Goal: Transaction & Acquisition: Purchase product/service

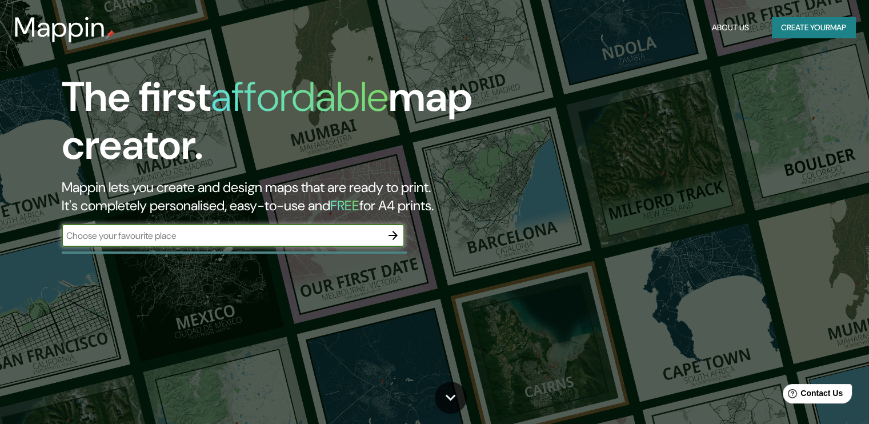
click at [271, 231] on input "text" at bounding box center [222, 235] width 320 height 13
type input "[GEOGRAPHIC_DATA], [GEOGRAPHIC_DATA]"
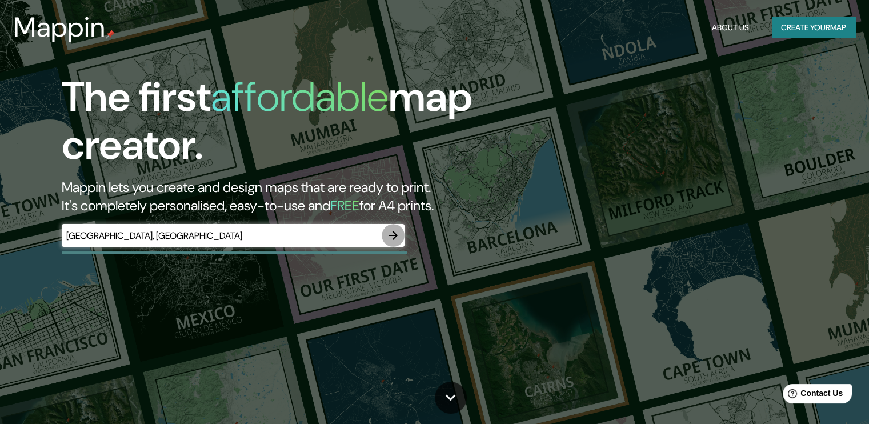
click at [390, 242] on icon "button" at bounding box center [393, 235] width 14 height 14
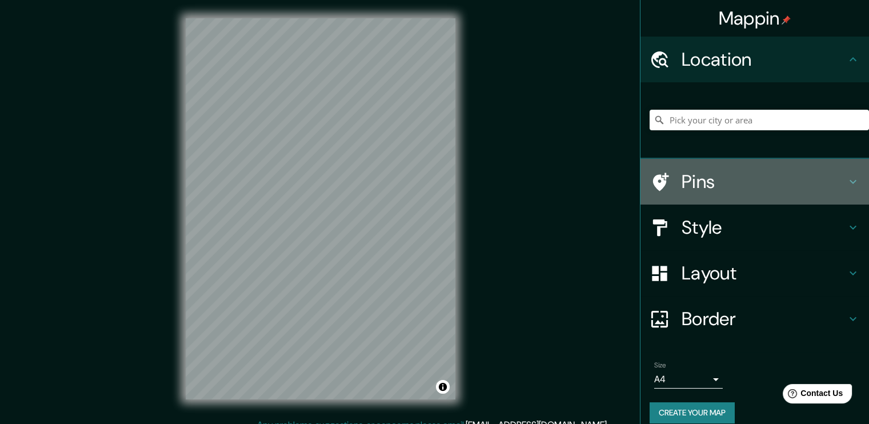
click at [704, 188] on h4 "Pins" at bounding box center [763, 181] width 164 height 23
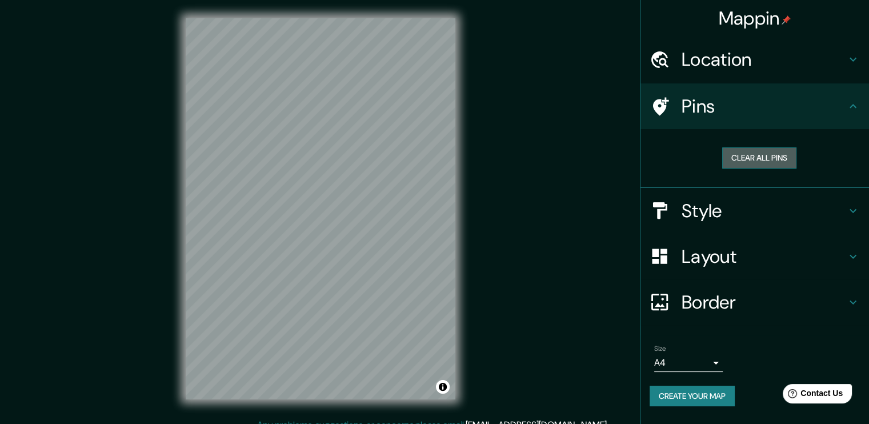
click at [752, 159] on button "Clear all pins" at bounding box center [759, 157] width 74 height 21
click at [655, 105] on icon at bounding box center [661, 106] width 16 height 18
click at [749, 202] on h4 "Style" at bounding box center [763, 210] width 164 height 23
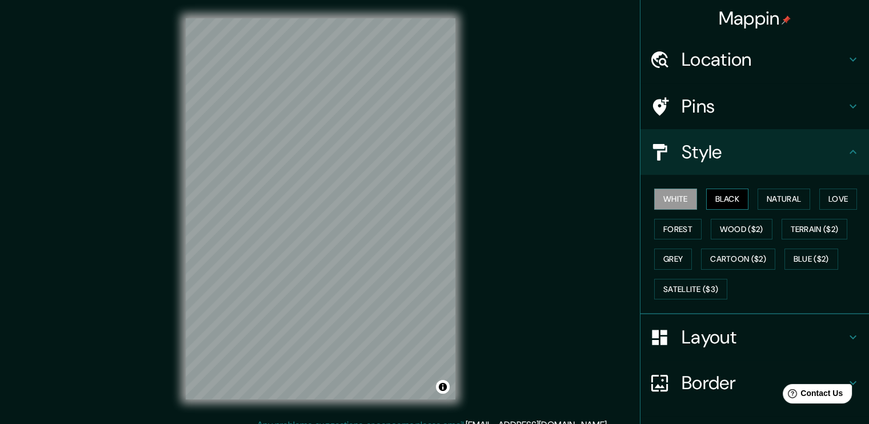
click at [726, 199] on button "Black" at bounding box center [727, 198] width 43 height 21
click at [681, 202] on button "White" at bounding box center [675, 198] width 43 height 21
click at [765, 194] on button "Natural" at bounding box center [783, 198] width 53 height 21
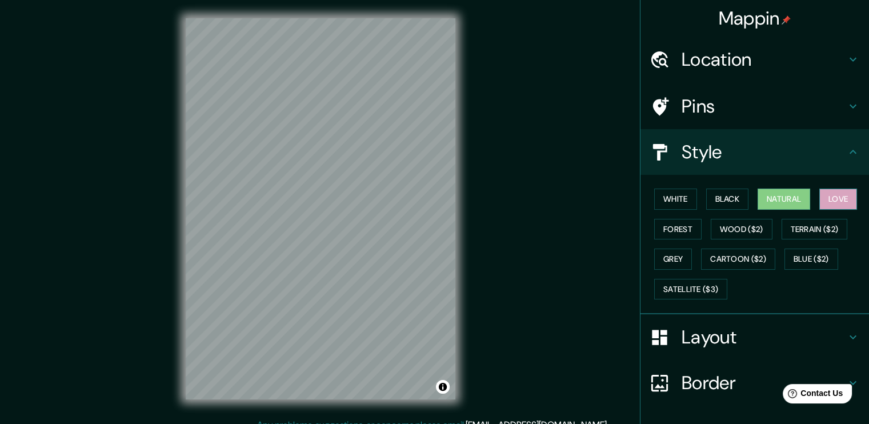
click at [830, 201] on button "Love" at bounding box center [838, 198] width 38 height 21
click at [670, 227] on button "Forest" at bounding box center [677, 229] width 47 height 21
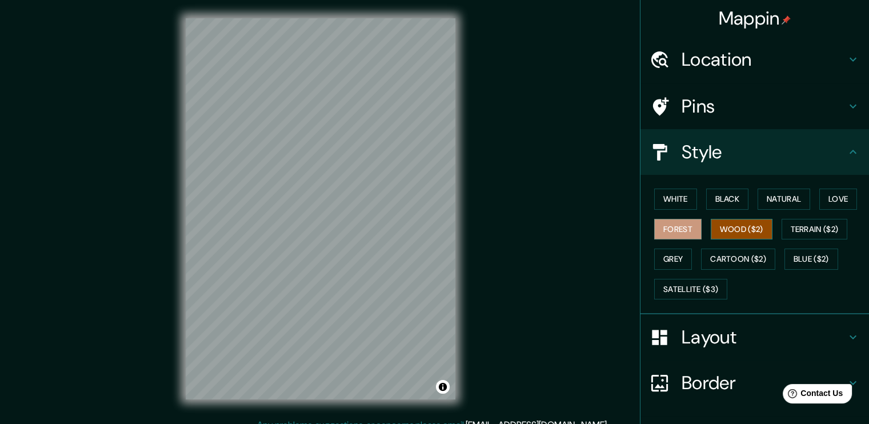
click at [715, 227] on button "Wood ($2)" at bounding box center [741, 229] width 62 height 21
click at [673, 254] on button "Grey" at bounding box center [673, 258] width 38 height 21
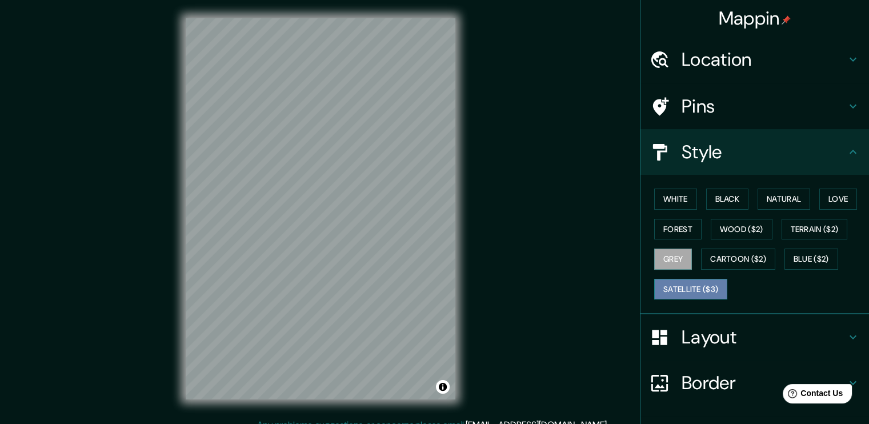
click at [697, 290] on button "Satellite ($3)" at bounding box center [690, 289] width 73 height 21
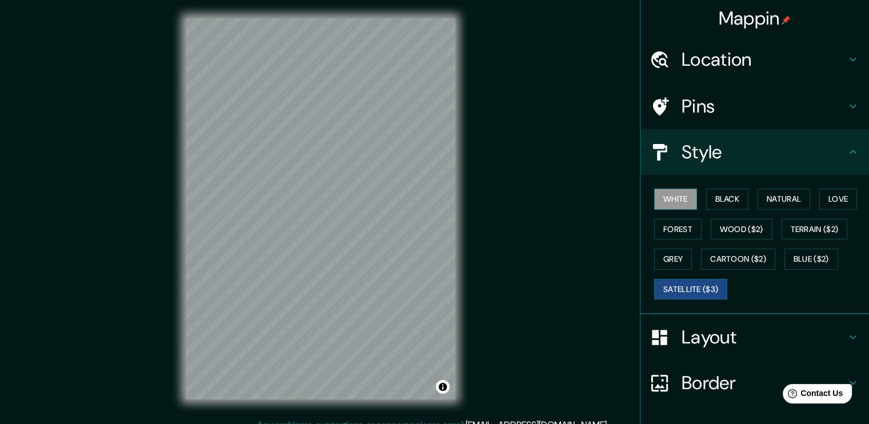
click at [682, 194] on button "White" at bounding box center [675, 198] width 43 height 21
click at [715, 192] on button "Black" at bounding box center [727, 198] width 43 height 21
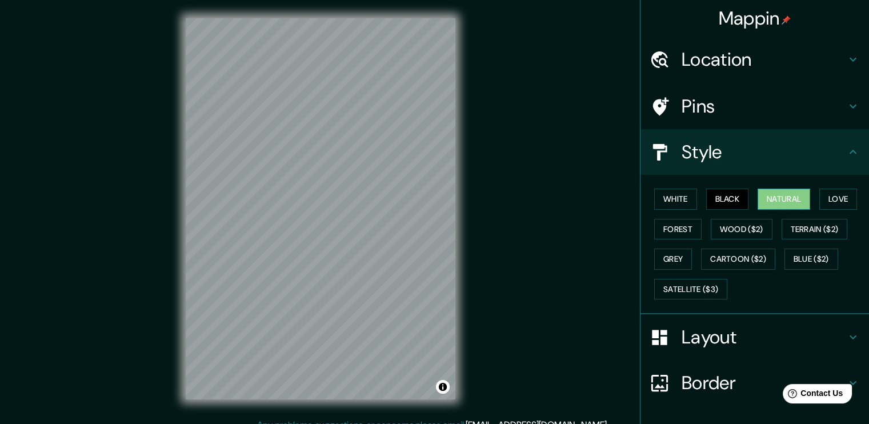
click at [763, 207] on button "Natural" at bounding box center [783, 198] width 53 height 21
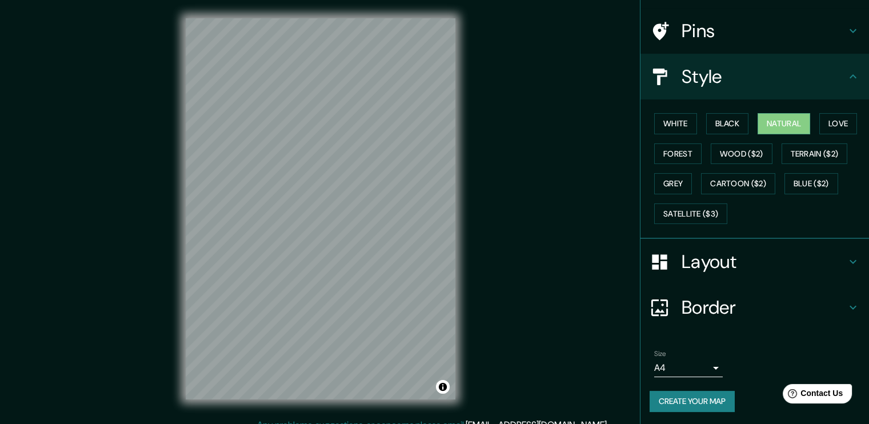
click at [713, 254] on h4 "Layout" at bounding box center [763, 261] width 164 height 23
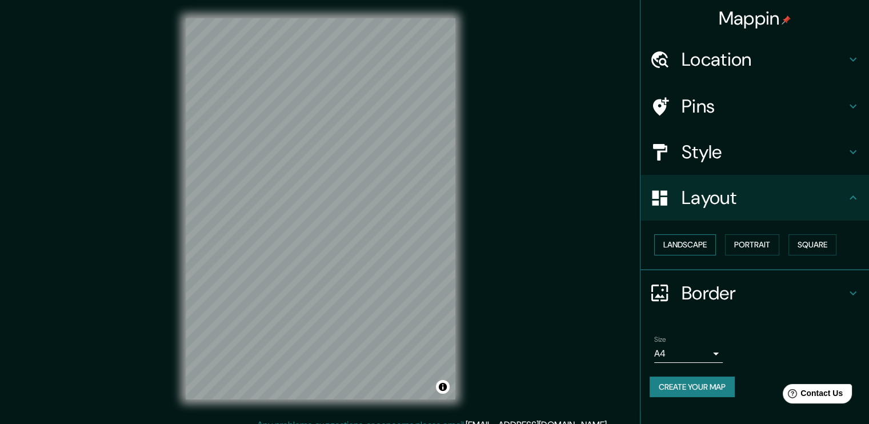
click at [695, 238] on button "Landscape" at bounding box center [685, 244] width 62 height 21
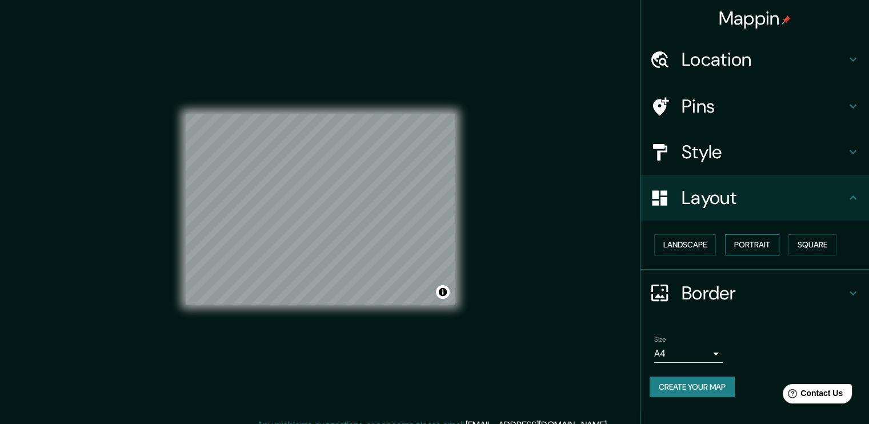
click at [765, 237] on button "Portrait" at bounding box center [752, 244] width 54 height 21
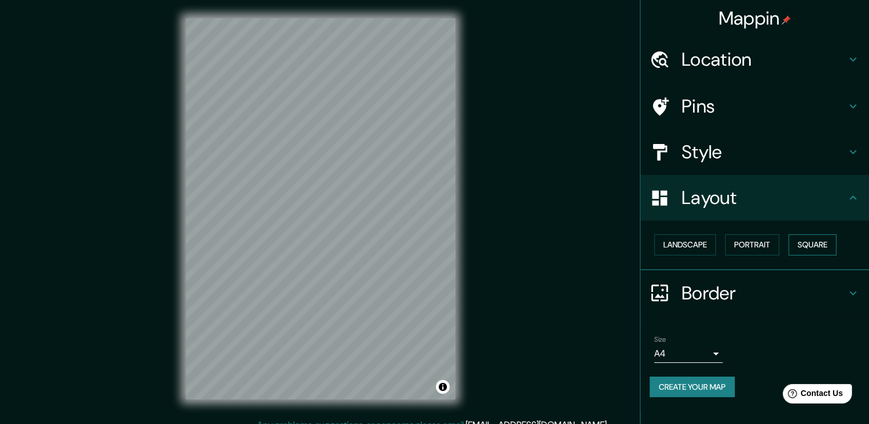
click at [815, 251] on button "Square" at bounding box center [812, 244] width 48 height 21
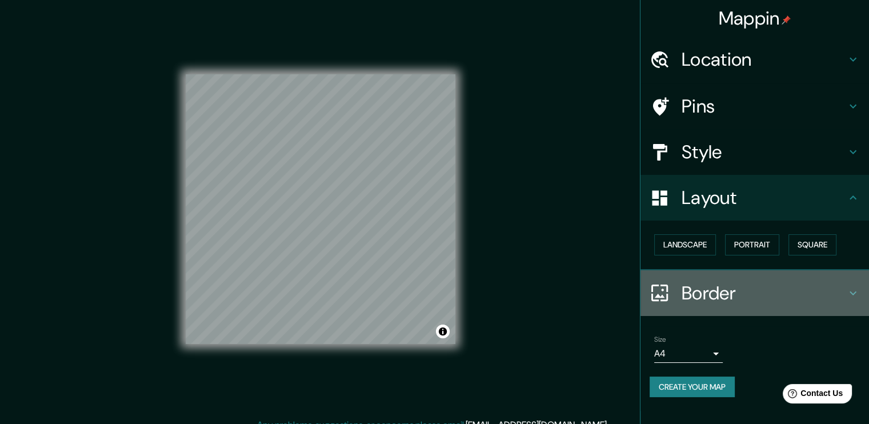
click at [722, 287] on h4 "Border" at bounding box center [763, 293] width 164 height 23
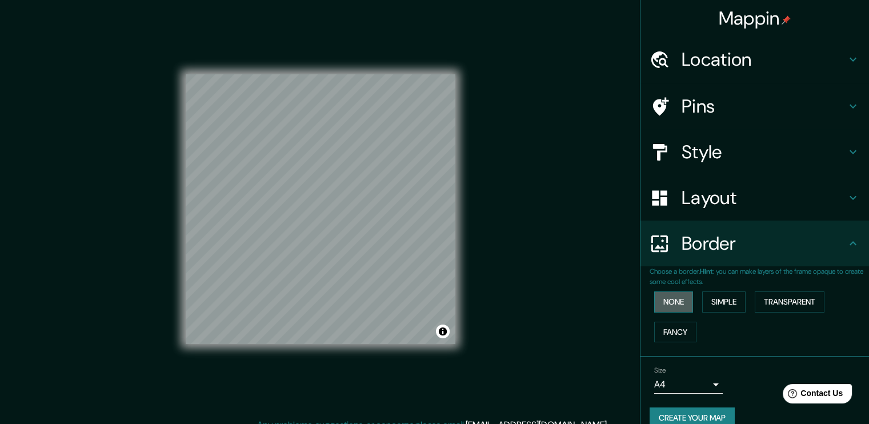
click at [665, 298] on button "None" at bounding box center [673, 301] width 39 height 21
click at [729, 298] on button "Simple" at bounding box center [723, 301] width 43 height 21
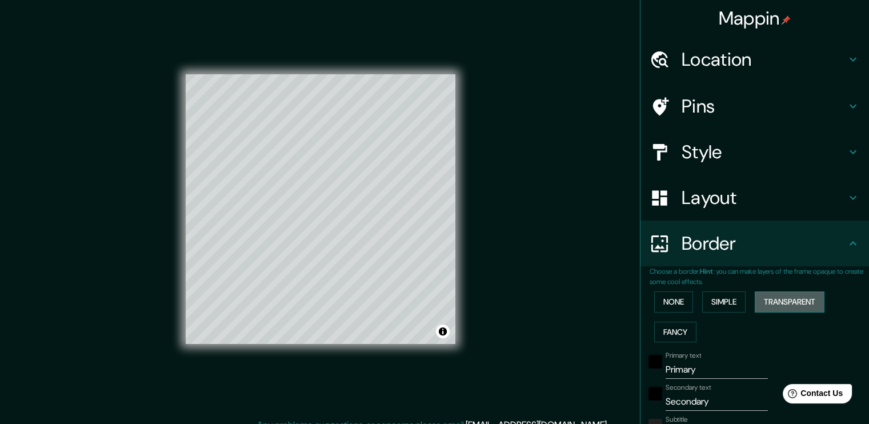
click at [784, 303] on button "Transparent" at bounding box center [789, 301] width 70 height 21
click at [690, 323] on div "None Simple Transparent Fancy" at bounding box center [758, 317] width 219 height 60
click at [674, 334] on button "Fancy" at bounding box center [675, 332] width 42 height 21
click at [669, 316] on div "None Simple Transparent Fancy" at bounding box center [758, 317] width 219 height 60
click at [664, 311] on button "None" at bounding box center [673, 301] width 39 height 21
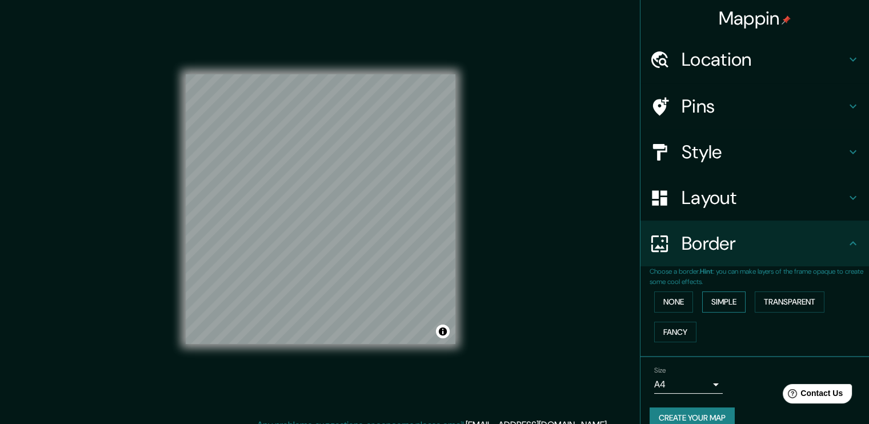
scroll to position [17, 0]
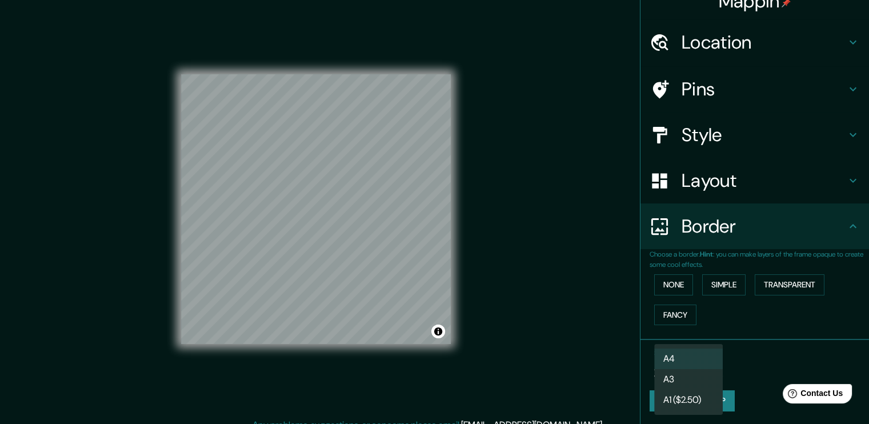
click at [688, 369] on body "Mappin Location Pins Style Layout Border Choose a border. Hint : you can make l…" at bounding box center [434, 212] width 869 height 424
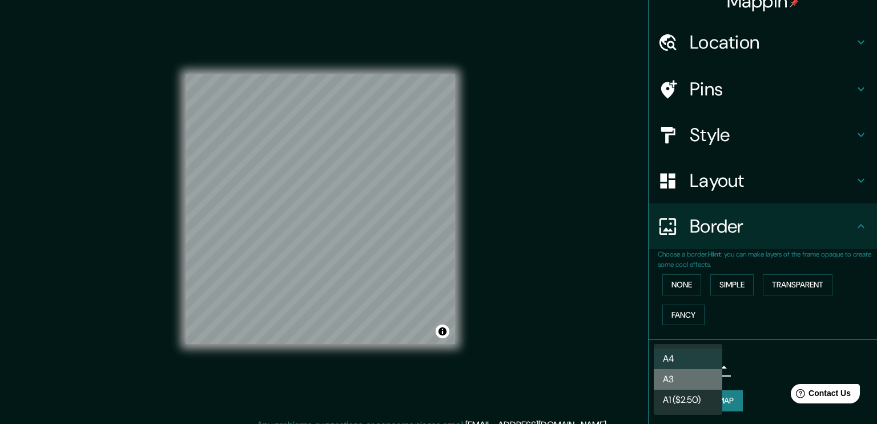
click at [686, 373] on li "A3" at bounding box center [688, 379] width 69 height 21
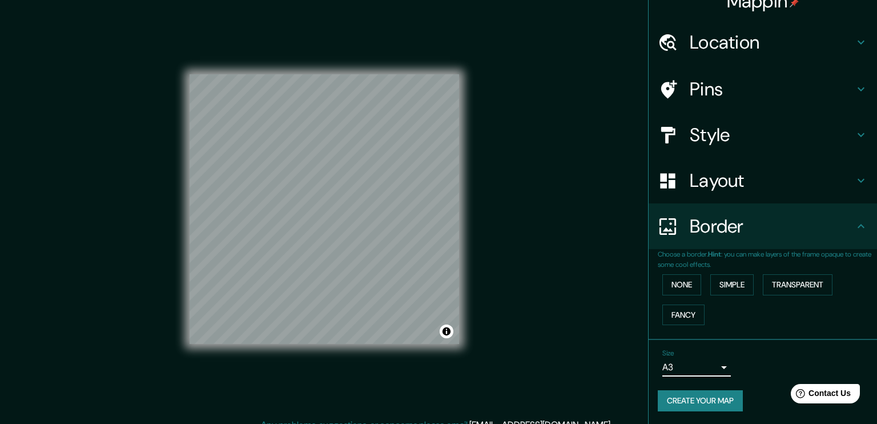
click at [692, 360] on body "Mappin Location Pins Style Layout Border Choose a border. Hint : you can make l…" at bounding box center [438, 212] width 877 height 424
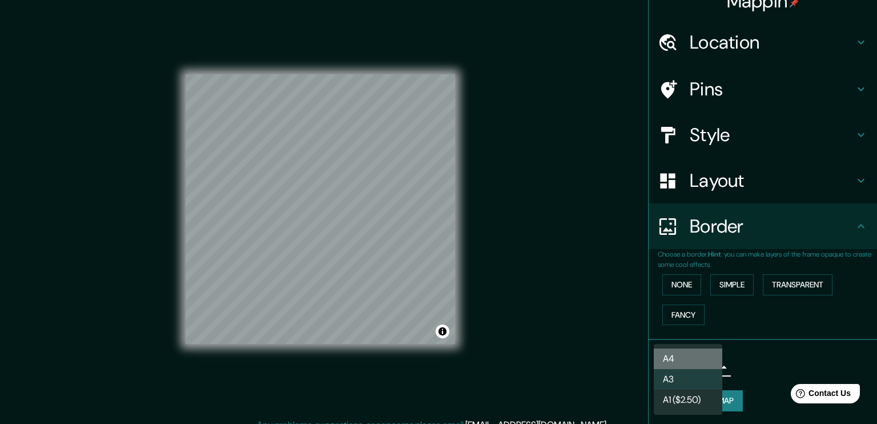
click at [692, 361] on li "A4" at bounding box center [688, 358] width 69 height 21
type input "single"
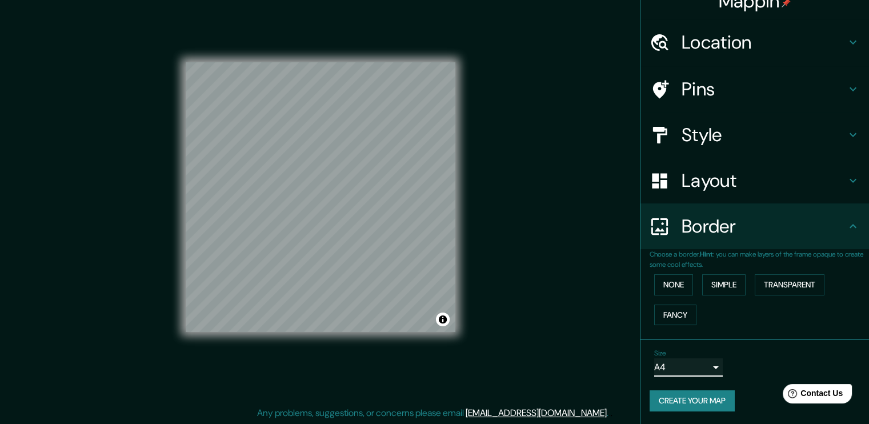
scroll to position [0, 0]
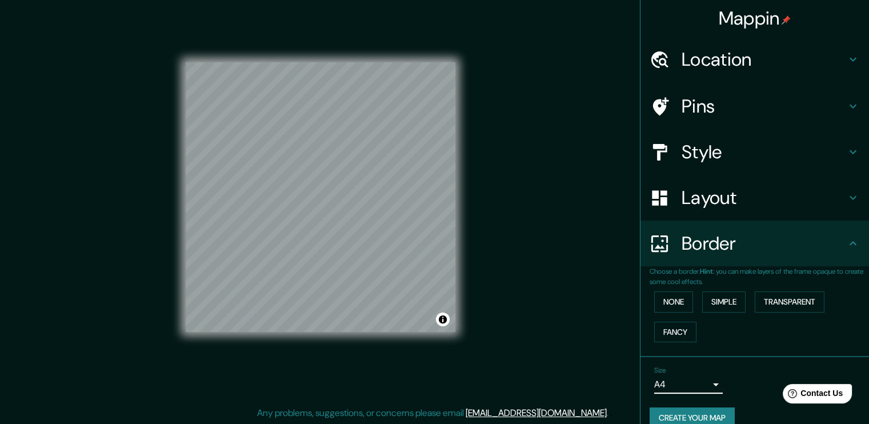
click at [702, 102] on h4 "Pins" at bounding box center [763, 106] width 164 height 23
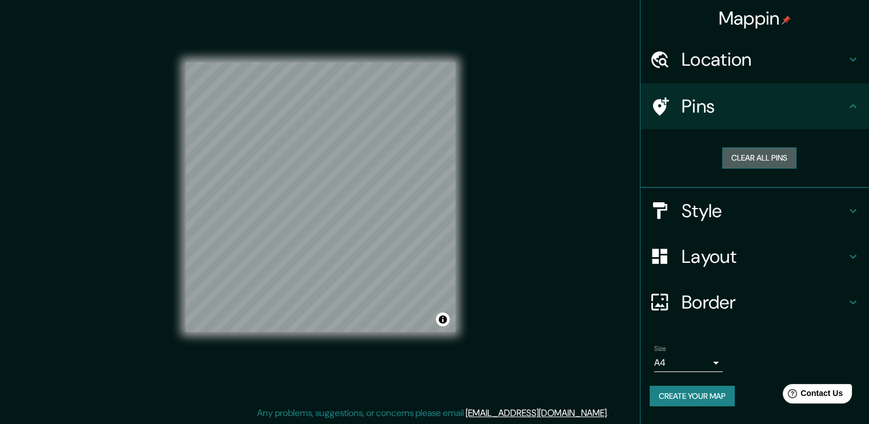
click at [752, 147] on button "Clear all pins" at bounding box center [759, 157] width 74 height 21
click at [752, 158] on button "Clear all pins" at bounding box center [759, 157] width 74 height 21
click at [732, 46] on div "Location" at bounding box center [754, 60] width 228 height 46
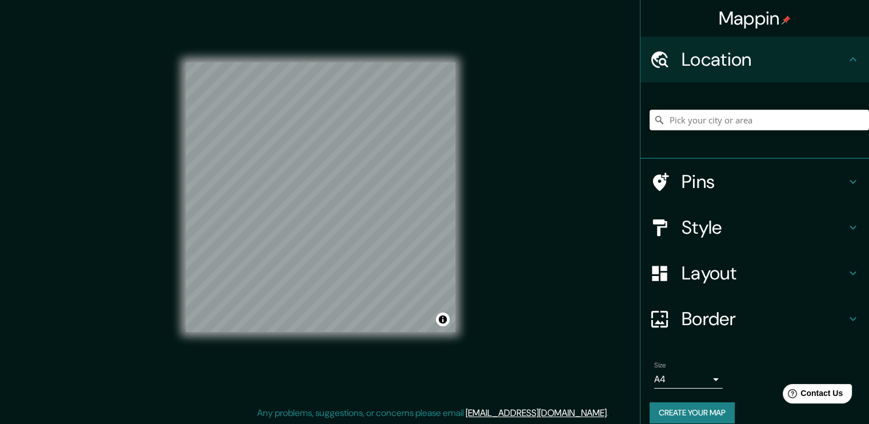
scroll to position [13, 0]
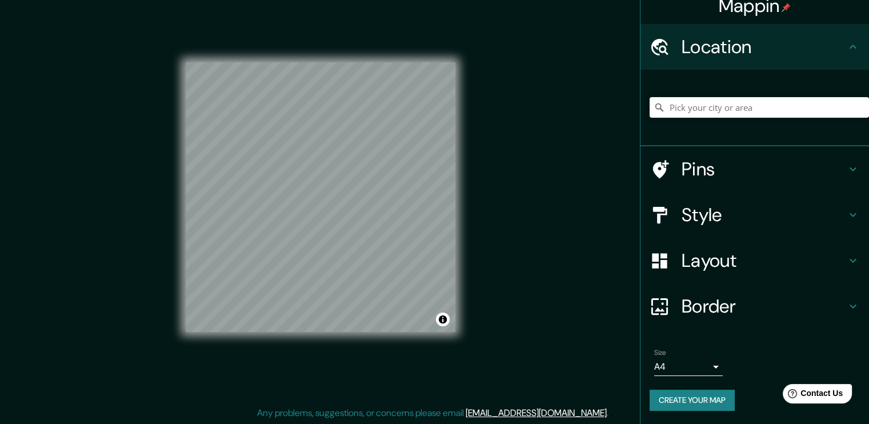
click at [701, 401] on button "Create your map" at bounding box center [691, 400] width 85 height 21
click at [681, 400] on button "Create your map" at bounding box center [691, 400] width 85 height 21
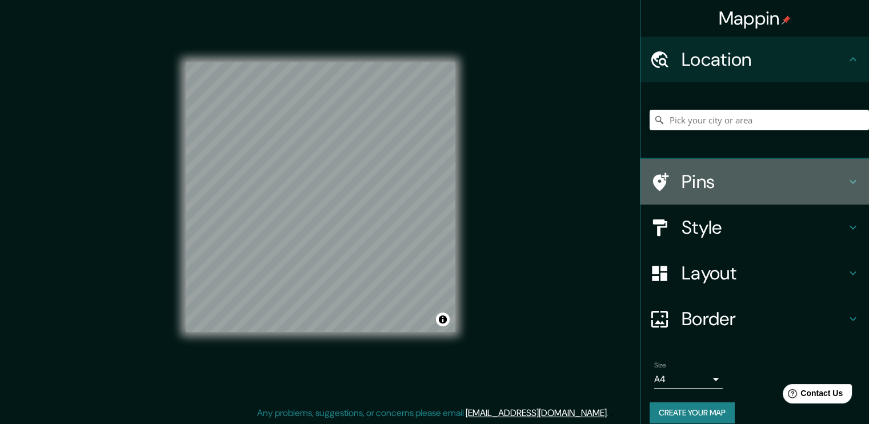
click at [689, 186] on h4 "Pins" at bounding box center [763, 181] width 164 height 23
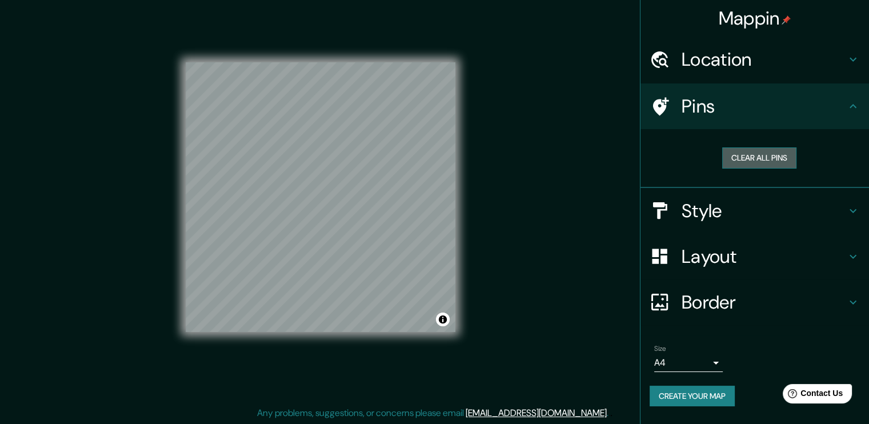
click at [740, 165] on button "Clear all pins" at bounding box center [759, 157] width 74 height 21
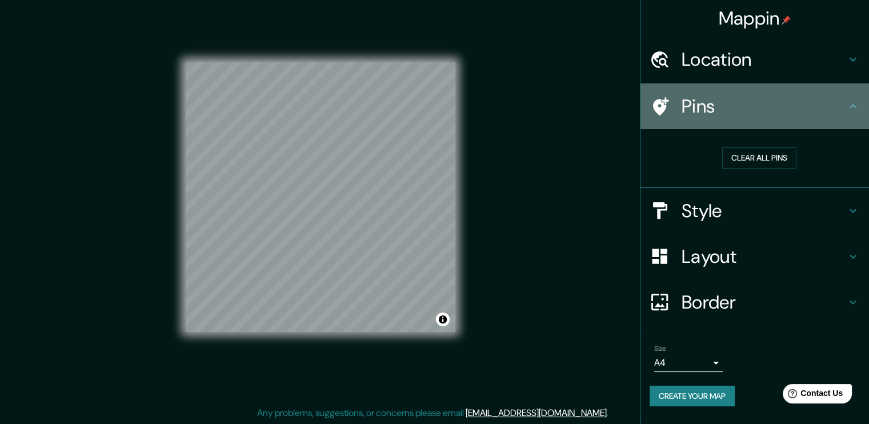
click at [653, 99] on icon at bounding box center [659, 107] width 20 height 20
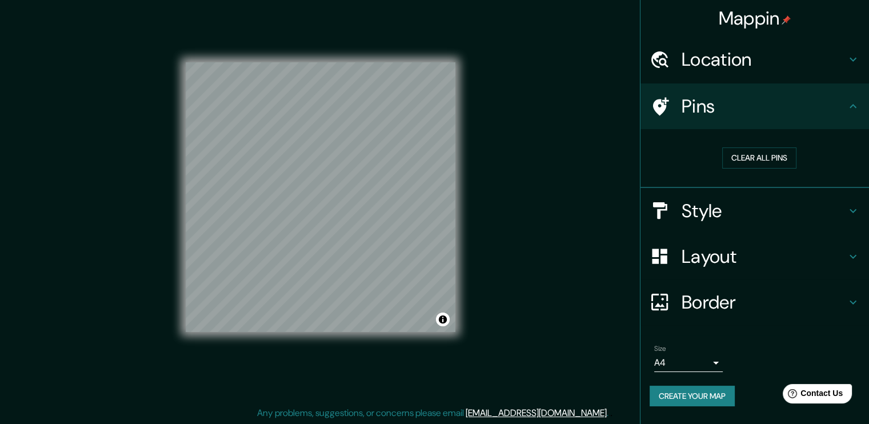
drag, startPoint x: 653, startPoint y: 99, endPoint x: 615, endPoint y: 172, distance: 82.3
click at [615, 172] on div "Mappin Location Pins Clear all pins Style Layout Border Choose a border. Hint :…" at bounding box center [434, 206] width 869 height 436
click at [440, 315] on button "Toggle attribution" at bounding box center [443, 319] width 14 height 14
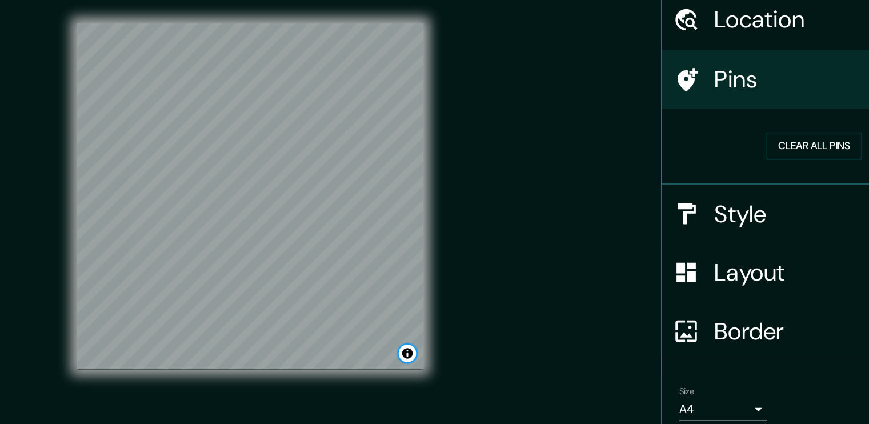
scroll to position [12, 0]
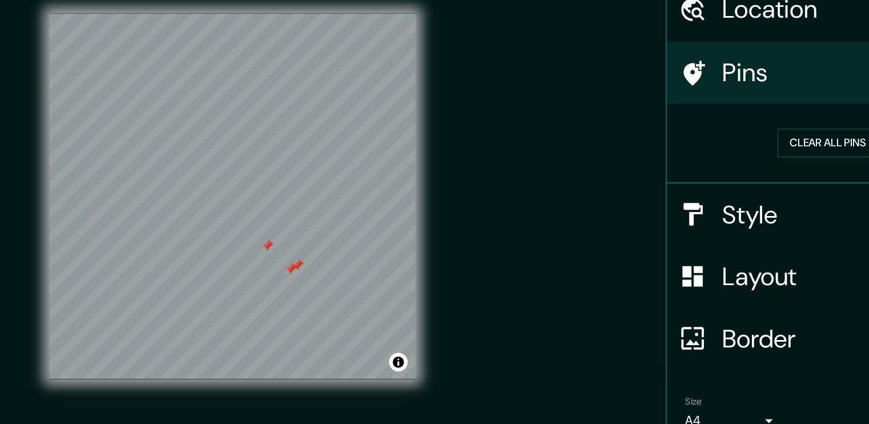
click at [511, 220] on div "Mappin Location Pins Clear all pins Style Layout Border Choose a border. Hint :…" at bounding box center [434, 206] width 869 height 436
click at [371, 247] on div at bounding box center [368, 247] width 9 height 9
click at [364, 251] on div at bounding box center [363, 250] width 9 height 9
click at [346, 234] on div at bounding box center [346, 233] width 9 height 9
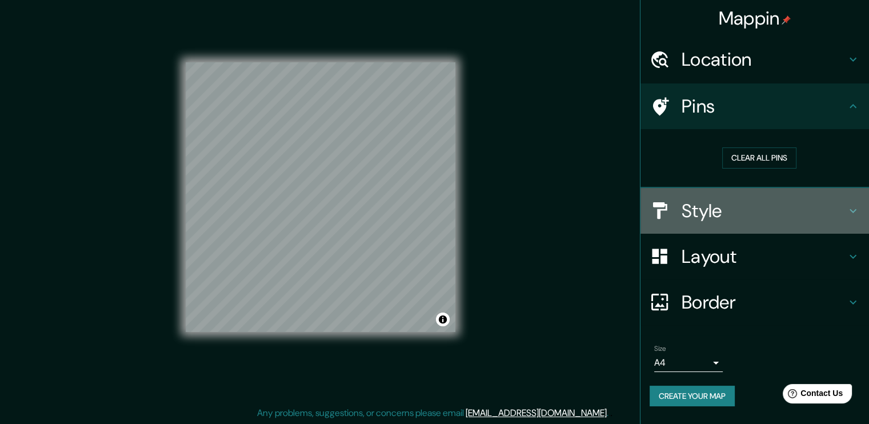
click at [736, 206] on h4 "Style" at bounding box center [763, 210] width 164 height 23
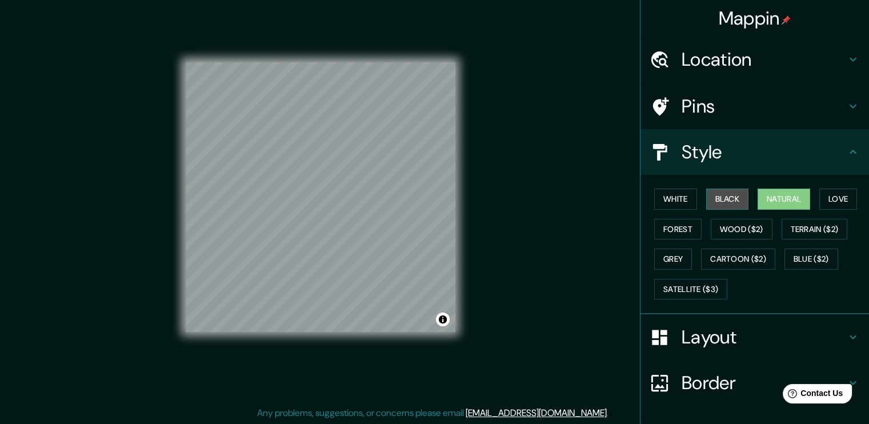
click at [720, 199] on button "Black" at bounding box center [727, 198] width 43 height 21
click at [757, 199] on button "Natural" at bounding box center [783, 198] width 53 height 21
click at [664, 204] on button "White" at bounding box center [675, 198] width 43 height 21
click at [757, 198] on button "Natural" at bounding box center [783, 198] width 53 height 21
click at [706, 282] on button "Satellite ($3)" at bounding box center [690, 289] width 73 height 21
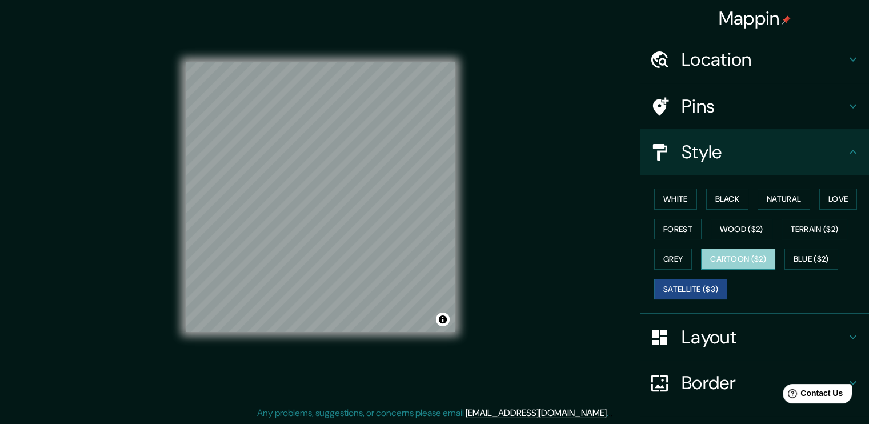
click at [741, 266] on button "Cartoon ($2)" at bounding box center [738, 258] width 74 height 21
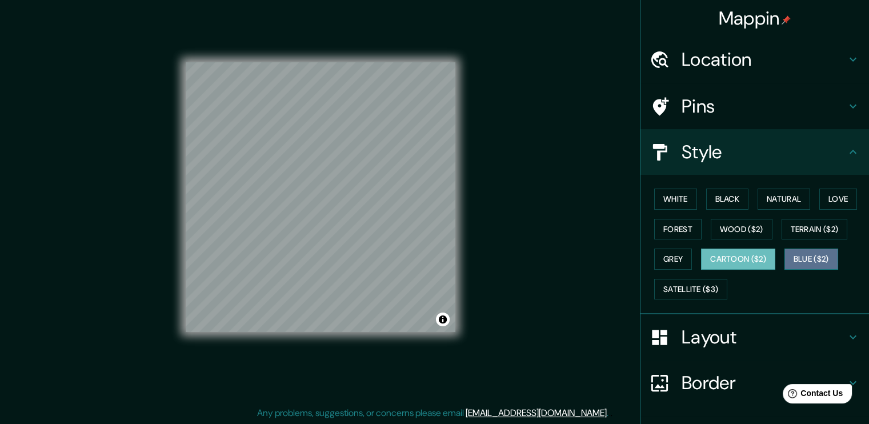
click at [802, 252] on button "Blue ($2)" at bounding box center [811, 258] width 54 height 21
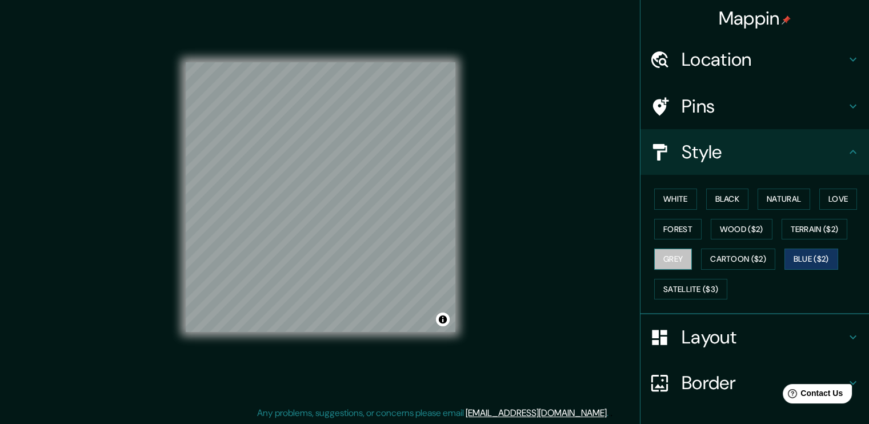
click at [670, 266] on button "Grey" at bounding box center [673, 258] width 38 height 21
click at [717, 222] on button "Wood ($2)" at bounding box center [741, 229] width 62 height 21
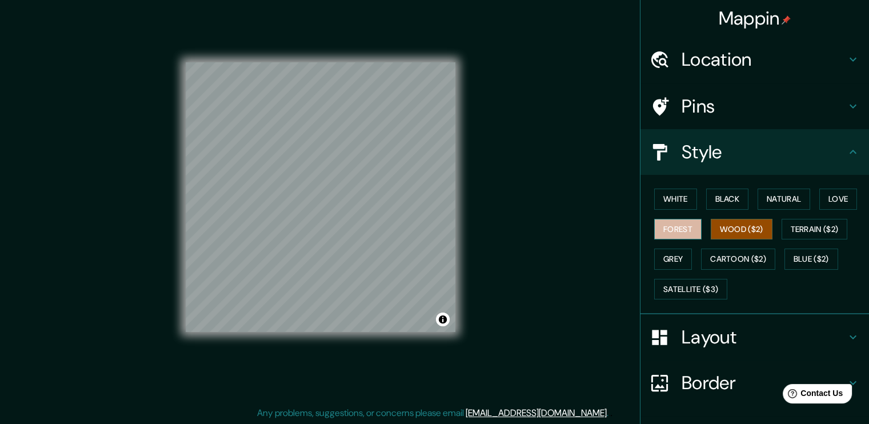
click at [654, 231] on button "Forest" at bounding box center [677, 229] width 47 height 21
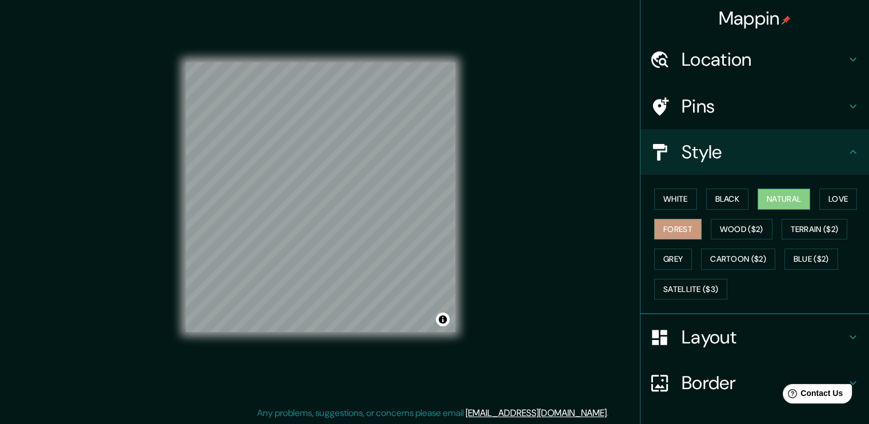
click at [774, 207] on button "Natural" at bounding box center [783, 198] width 53 height 21
drag, startPoint x: 564, startPoint y: 256, endPoint x: 776, endPoint y: 352, distance: 232.4
click at [776, 352] on div "Mappin Location Pins Style White Black Natural Love Forest Wood ($2) Terrain ($…" at bounding box center [434, 206] width 869 height 436
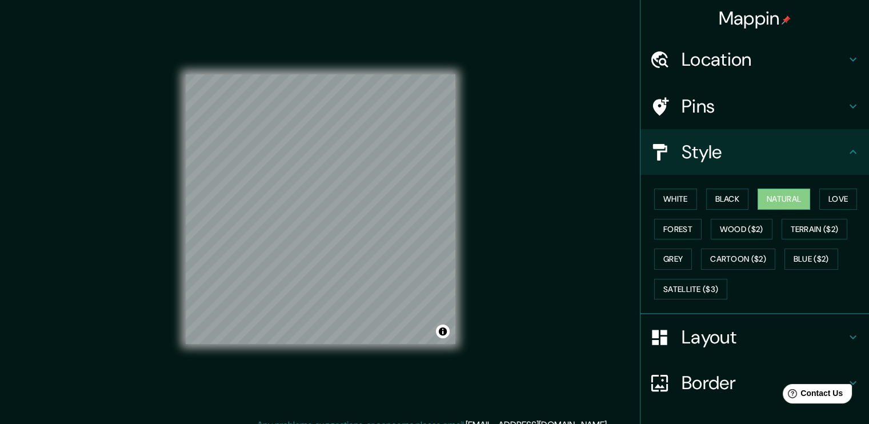
scroll to position [75, 0]
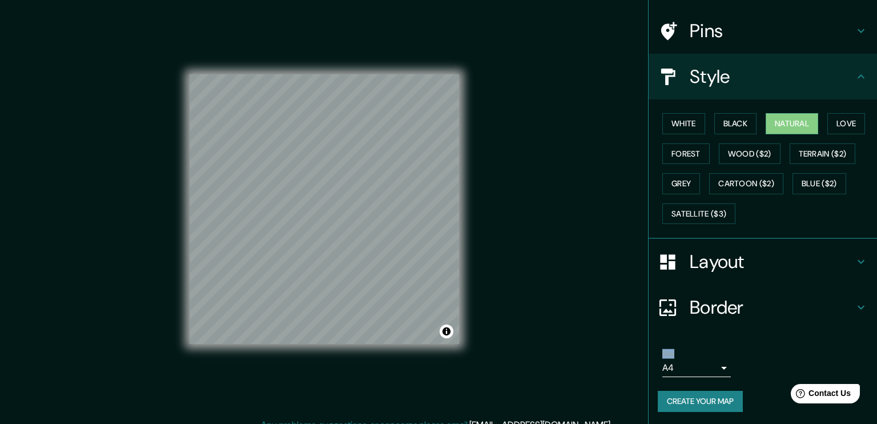
click at [699, 366] on body "Mappin Location Pins Style White Black Natural Love Forest Wood ($2) Terrain ($…" at bounding box center [438, 212] width 877 height 424
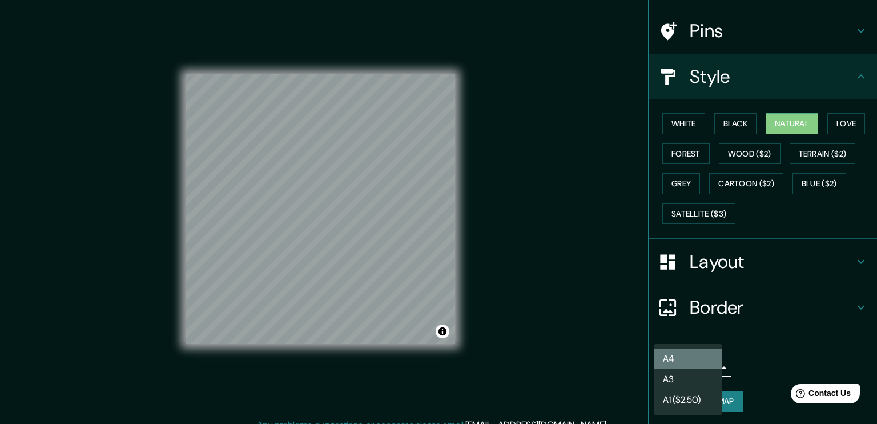
click at [685, 357] on li "A4" at bounding box center [688, 358] width 69 height 21
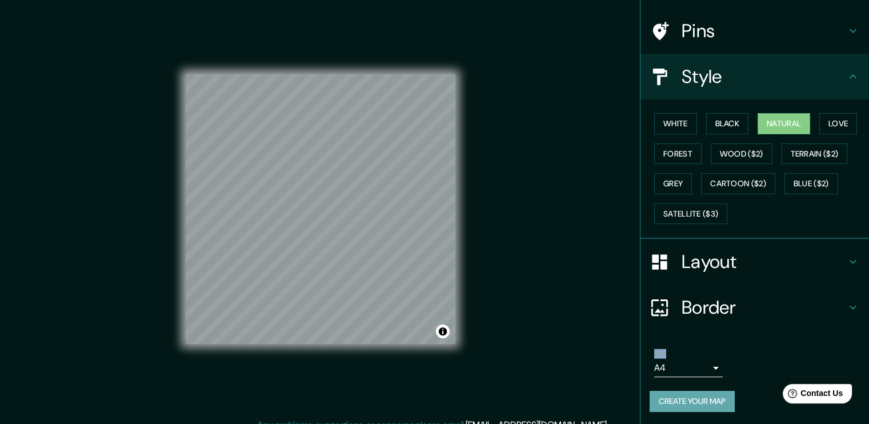
click at [673, 393] on button "Create your map" at bounding box center [691, 401] width 85 height 21
